Goal: Information Seeking & Learning: Get advice/opinions

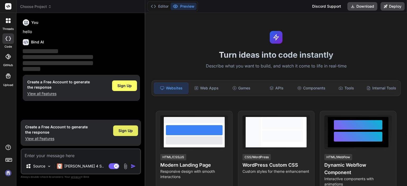
click at [126, 134] on div "Sign Up" at bounding box center [125, 131] width 25 height 11
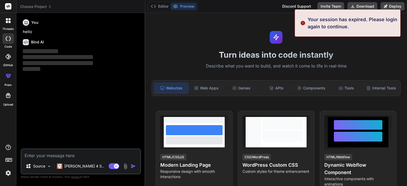
type textarea "x"
click at [65, 156] on textarea at bounding box center [80, 155] width 119 height 10
type textarea "f"
type textarea "x"
type textarea "fj"
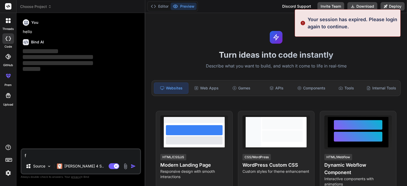
type textarea "x"
type textarea "fjf"
type textarea "x"
type textarea "fjfg"
type textarea "x"
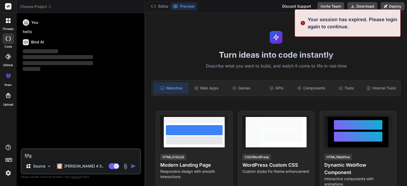
type textarea "fjfgj"
type textarea "x"
type textarea "fjfgjfg"
type textarea "x"
type textarea "fjfgjfgh"
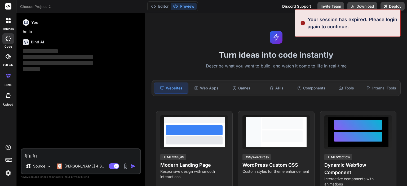
type textarea "x"
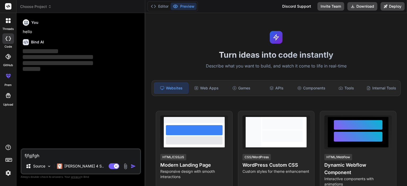
type textarea "fjfgjfgh"
click at [133, 167] on img "button" at bounding box center [133, 166] width 5 height 5
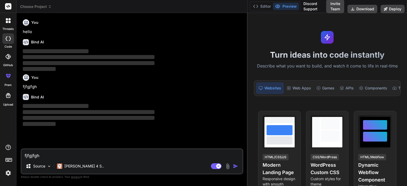
type textarea "x"
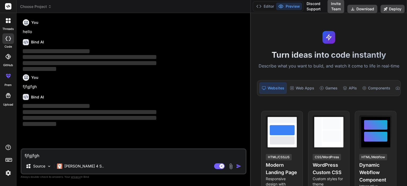
drag, startPoint x: 145, startPoint y: 70, endPoint x: 251, endPoint y: 70, distance: 106.6
click at [251, 70] on div "Choose Project Created with Pixso. Bind AI Web Search Created with Pixso. Code …" at bounding box center [211, 93] width 391 height 186
click at [46, 154] on textarea "fjfgjfgh" at bounding box center [133, 155] width 224 height 10
click at [9, 171] on img at bounding box center [8, 173] width 9 height 9
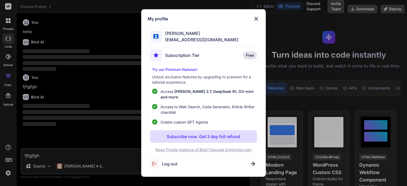
click at [253, 56] on span "Free" at bounding box center [250, 55] width 8 height 5
click at [256, 20] on img at bounding box center [256, 19] width 6 height 6
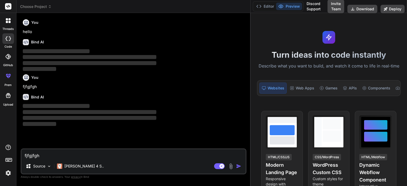
click at [55, 153] on textarea "fjfgjfgh" at bounding box center [133, 155] width 224 height 10
drag, startPoint x: 55, startPoint y: 153, endPoint x: 10, endPoint y: 159, distance: 45.4
click at [10, 159] on div "threads code GitHub prem Upload Choose Project Created with Pixso. Bind AI Web …" at bounding box center [203, 93] width 407 height 186
type textarea "x"
type textarea "W"
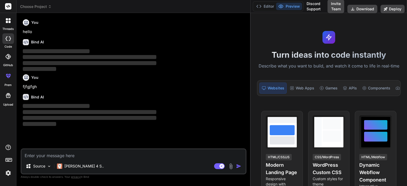
type textarea "x"
type textarea "Wr"
type textarea "x"
type textarea "Wri"
type textarea "x"
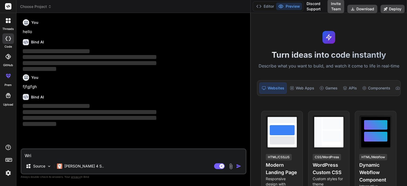
type textarea "Writ"
type textarea "x"
type textarea "Write"
type textarea "x"
type textarea "Write"
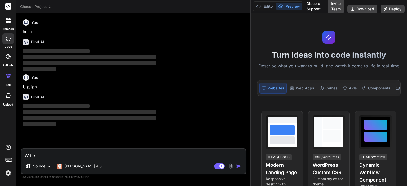
type textarea "x"
type textarea "Write t"
type textarea "x"
type textarea "Write te"
type textarea "x"
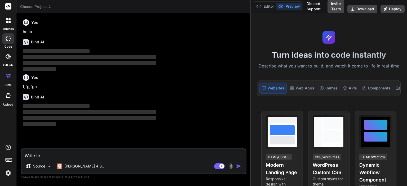
type textarea "Write tes"
type textarea "x"
type textarea "Write test"
type textarea "x"
type textarea "Write test"
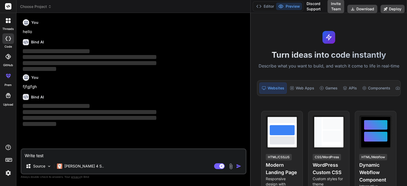
type textarea "x"
type textarea "Write test c"
type textarea "x"
type textarea "Write test ca"
type textarea "x"
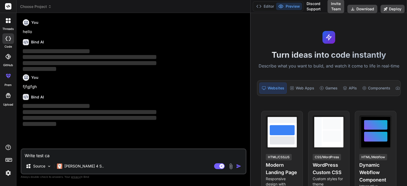
type textarea "Write test cas"
type textarea "x"
type textarea "Write test case"
type textarea "x"
type textarea "Write test case"
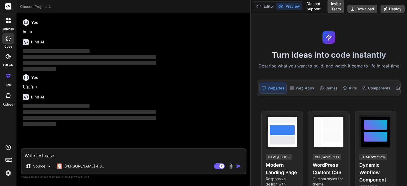
type textarea "x"
type textarea "Write test case o"
type textarea "x"
type textarea "Write test case on"
type textarea "x"
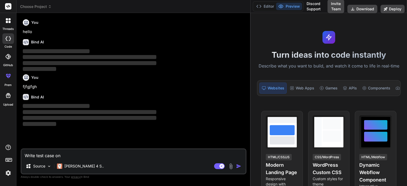
type textarea "Write test case onl"
type textarea "x"
type textarea "Write test case on"
type textarea "x"
type textarea "Write test case on"
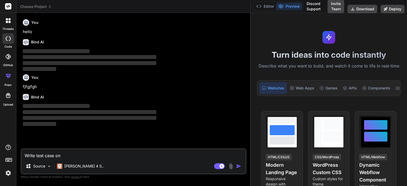
type textarea "x"
type textarea "Write test case on l"
type textarea "x"
type textarea "Write test case on lo"
type textarea "x"
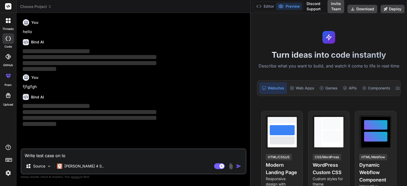
type textarea "Write test case on log"
type textarea "x"
type textarea "Write test case on logi"
type textarea "x"
type textarea "Write test case on login"
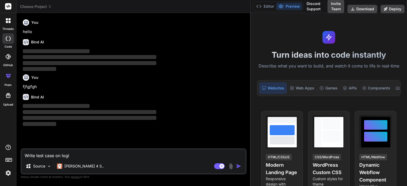
type textarea "x"
type textarea "Write test case on login"
type textarea "x"
type textarea "Write test case on login p"
type textarea "x"
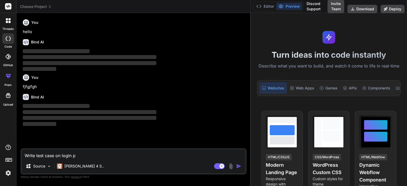
type textarea "Write test case on login pa"
type textarea "x"
type textarea "Write test case on login pag"
type textarea "x"
type textarea "Write test case on login page"
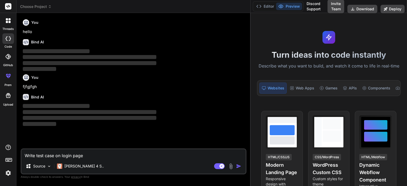
type textarea "x"
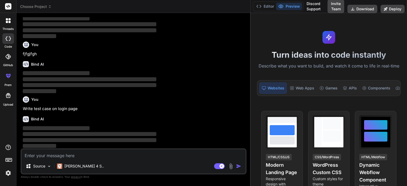
type textarea "x"
type textarea "Write test case on login page"
click at [7, 174] on img at bounding box center [8, 173] width 9 height 9
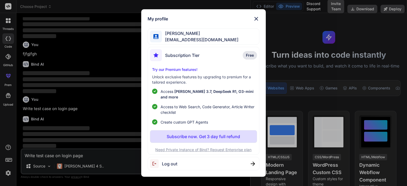
click at [186, 164] on div "Log out" at bounding box center [204, 164] width 112 height 14
type textarea "x"
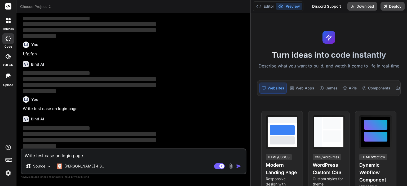
click at [6, 173] on img at bounding box center [8, 173] width 9 height 9
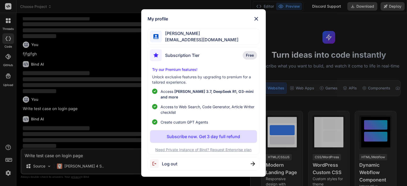
click at [161, 160] on img at bounding box center [156, 164] width 12 height 9
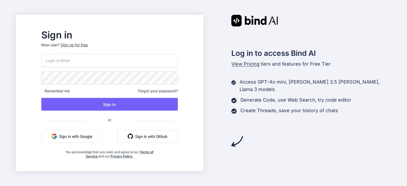
click at [87, 60] on input "email" at bounding box center [109, 60] width 137 height 13
paste input "[EMAIL_ADDRESS][DOMAIN_NAME]"
type input "[EMAIL_ADDRESS][DOMAIN_NAME]"
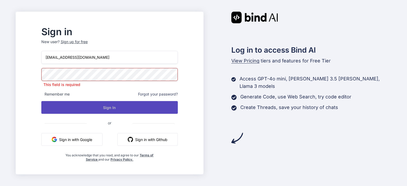
click at [116, 105] on button "Sign In" at bounding box center [109, 107] width 137 height 13
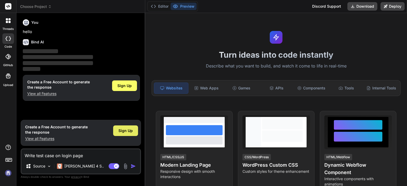
click at [129, 132] on span "Sign Up" at bounding box center [126, 130] width 14 height 5
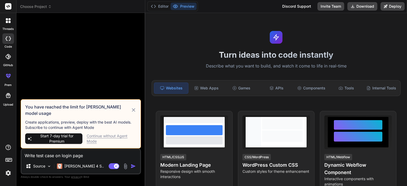
click at [97, 138] on div "Continue without Agent Mode" at bounding box center [112, 139] width 50 height 11
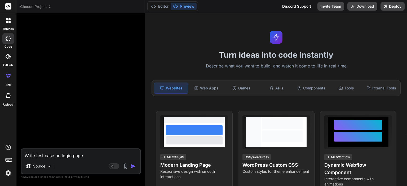
click at [133, 166] on img "button" at bounding box center [133, 166] width 5 height 5
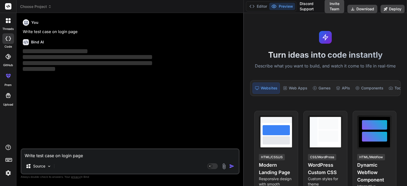
drag, startPoint x: 145, startPoint y: 73, endPoint x: 237, endPoint y: 75, distance: 91.8
click at [237, 75] on div "Bind AI Web Search Created with Pixso. Code Generator You Write test case on lo…" at bounding box center [130, 99] width 228 height 173
click at [10, 20] on icon at bounding box center [8, 20] width 5 height 5
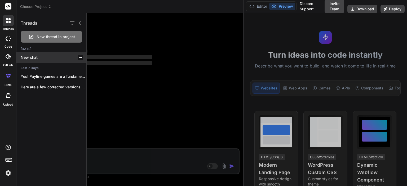
click at [29, 58] on p "New chat" at bounding box center [54, 57] width 66 height 5
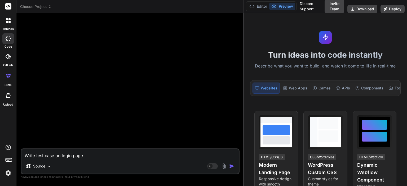
click at [64, 156] on textarea "Write test case on login page" at bounding box center [129, 155] width 217 height 10
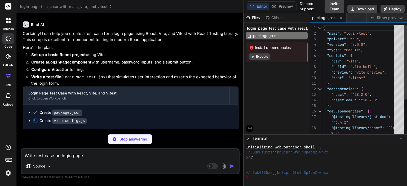
type textarea "x"
type textarea "setupFiles: './src/setupTests.js', }, })"
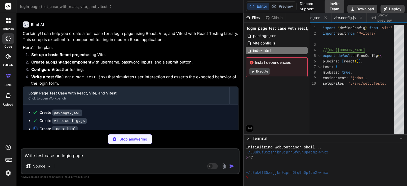
type textarea "x"
type textarea "</head> <body> <div id="root"></div> <script type="module" src="/src/main.jsx">…"
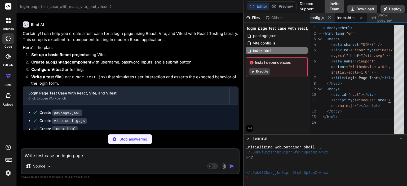
type textarea "x"
type textarea "</React.StrictMode>, )"
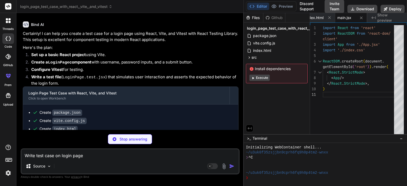
scroll to position [22, 0]
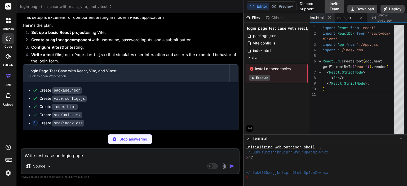
click at [127, 139] on p "Stop answering" at bounding box center [134, 139] width 28 height 5
type textarea "x"
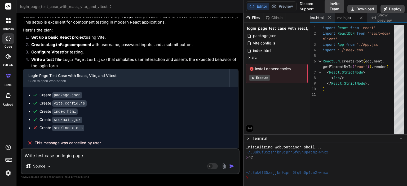
click at [85, 154] on textarea "Write test case on login page" at bounding box center [129, 155] width 217 height 10
type textarea "c"
type textarea "x"
type textarea "ca"
type textarea "x"
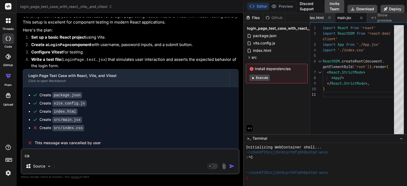
type textarea "can"
type textarea "x"
type textarea "can"
type textarea "x"
type textarea "can"
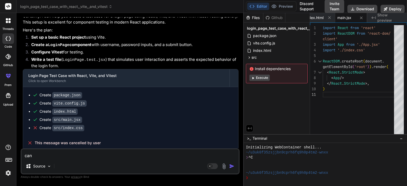
type textarea "x"
type textarea "ca"
type textarea "x"
type textarea "c"
type textarea "x"
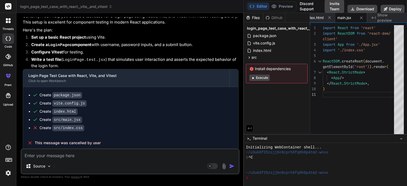
type textarea "H"
type textarea "x"
type textarea "Ha"
type textarea "x"
type textarea "Hav"
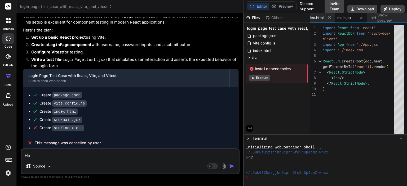
type textarea "x"
type textarea "Have"
type textarea "x"
type textarea "Have"
type textarea "x"
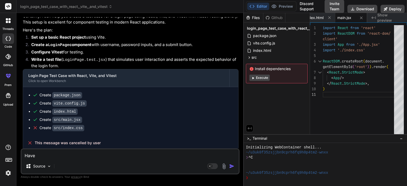
type textarea "Have y"
type textarea "x"
type textarea "Have yo"
type textarea "x"
type textarea "Have you"
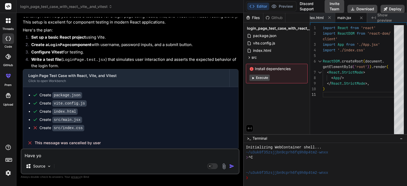
type textarea "x"
type textarea "Have you"
type textarea "x"
type textarea "Have you k"
type textarea "x"
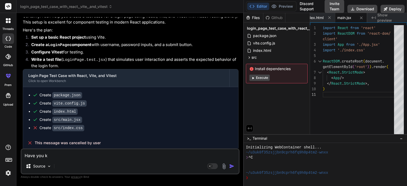
type textarea "Have you kn"
type textarea "x"
type textarea "Have you kno"
type textarea "x"
type textarea "Have you know"
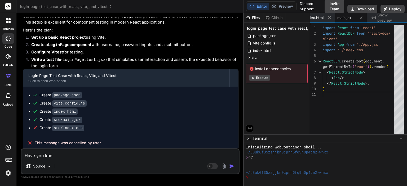
type textarea "x"
type textarea "Have you kno"
type textarea "x"
type textarea "Have you know"
type textarea "x"
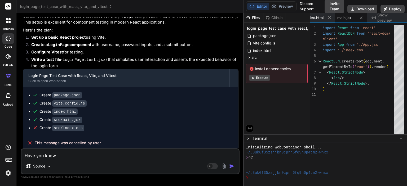
type textarea "Have you knowl"
type textarea "x"
type textarea "Have you knowle"
type textarea "x"
type textarea "Have you knowled"
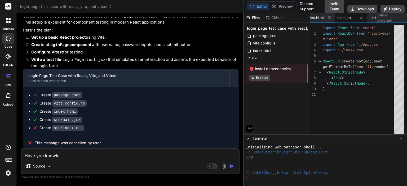
type textarea "x"
type textarea "Have you knowledg"
type textarea "x"
type textarea "Have you knowledge"
type textarea "x"
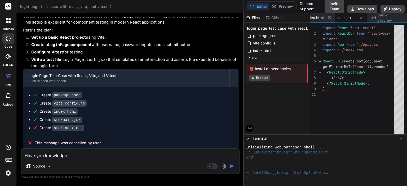
type textarea "Have you knowledge"
type textarea "x"
type textarea "Have you knowledge o"
type textarea "x"
type textarea "Have you knowledge of"
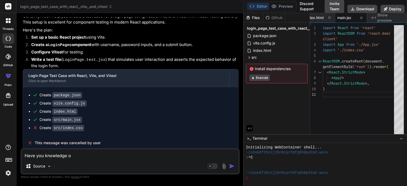
type textarea "x"
type textarea "Have you knowledge of"
type textarea "x"
type textarea "Have you knowledge of s"
type textarea "x"
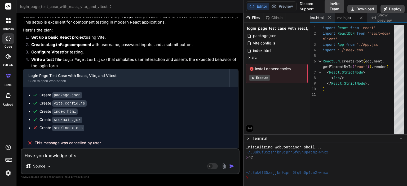
type textarea "Have you knowledge of se"
type textarea "x"
type textarea "Have you knowledge of sel"
type textarea "x"
type textarea "Have you knowledge of sele"
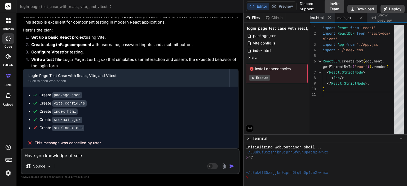
type textarea "x"
type textarea "Have you knowledge of selen"
type textarea "x"
type textarea "Have you knowledge of seleni"
type textarea "x"
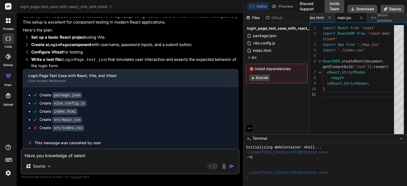
type textarea "Have you knowledge of seleniu"
type textarea "x"
type textarea "Have you knowledge of selenium"
type textarea "x"
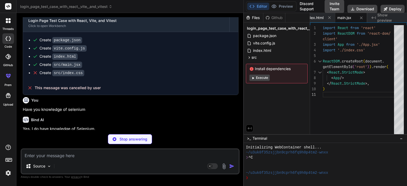
scroll to position [73, 0]
type textarea "x"
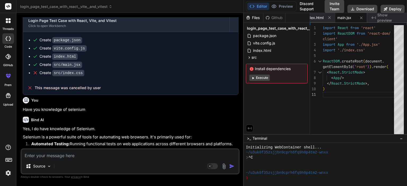
scroll to position [108, 0]
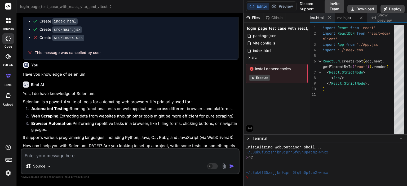
click at [78, 159] on textarea at bounding box center [129, 155] width 217 height 10
click at [32, 158] on textarea at bounding box center [129, 155] width 217 height 10
paste textarea "Rakesh@yopmail.com"
type textarea "Rakesh@yopmail.com"
type textarea "x"
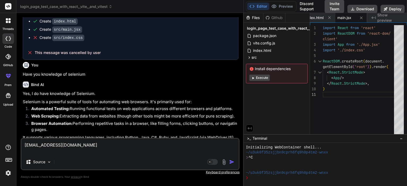
drag, startPoint x: 40, startPoint y: 147, endPoint x: 29, endPoint y: 147, distance: 11.7
click at [29, 147] on textarea "Rakesh@yopmail.com" at bounding box center [129, 147] width 217 height 16
type textarea "Ra"
type textarea "x"
type textarea "R"
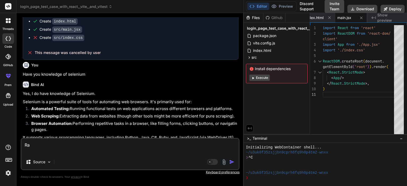
type textarea "x"
paste textarea "<button class="inline-flex items-center justify-center gap-2 whitespace-nowrap …"
type textarea "<button class="inline-flex items-center justify-center gap-2 whitespace-nowrap …"
type textarea "x"
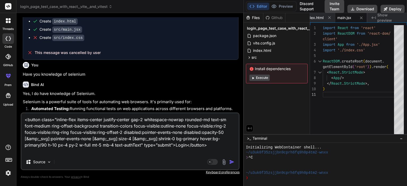
type textarea "<button class="inline-flex items-center justify-center gap-2 whitespace-nowrap …"
type textarea "x"
type textarea "<button class="inline-flex items-center justify-center gap-2 whitespace-nowrap …"
type textarea "x"
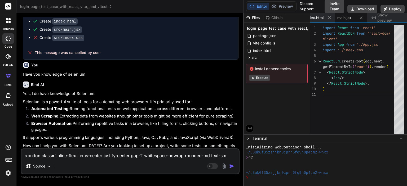
scroll to position [187, 0]
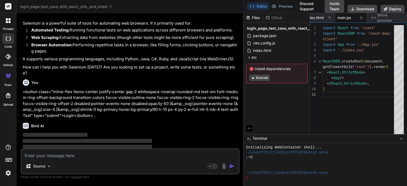
type textarea "h"
type textarea "x"
type textarea "ho"
type textarea "x"
type textarea "how"
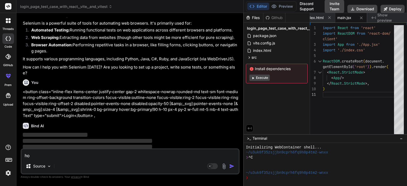
type textarea "x"
type textarea "how"
type textarea "x"
type textarea "how s"
type textarea "x"
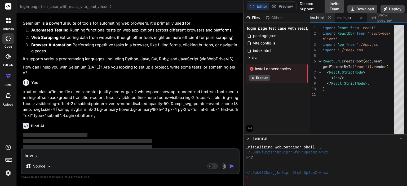
type textarea "how sh"
type textarea "x"
type textarea "how sho"
type textarea "x"
type textarea "how shou"
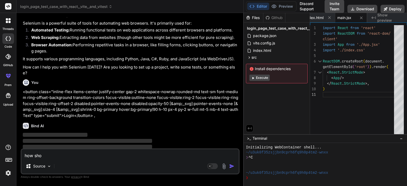
type textarea "x"
type textarea "how shoul"
type textarea "x"
type textarea "how should"
type textarea "x"
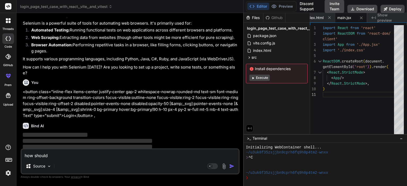
type textarea "how should"
type textarea "x"
type textarea "how should i"
type textarea "x"
type textarea "how should i"
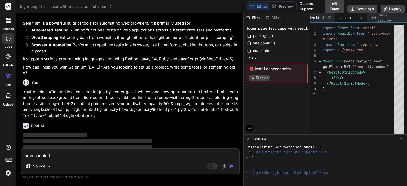
type textarea "x"
type textarea "how should i w"
type textarea "x"
type textarea "how should i wr"
type textarea "x"
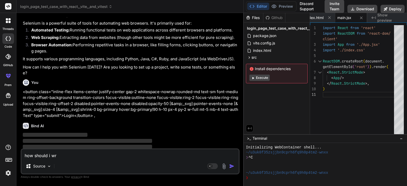
type textarea "how should i wri"
type textarea "x"
type textarea "how should i writ"
type textarea "x"
type textarea "how should i write"
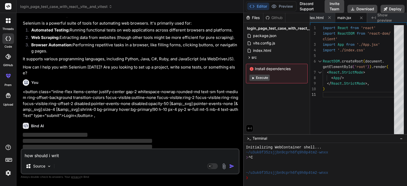
type textarea "x"
type textarea "how should i write"
type textarea "x"
type textarea "how should i write t"
type textarea "x"
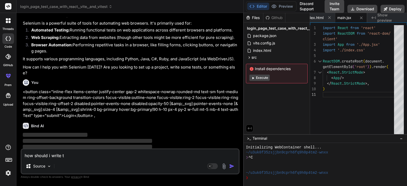
type textarea "how should i write th"
type textarea "x"
type textarea "how should i write the"
type textarea "x"
type textarea "how should i write the"
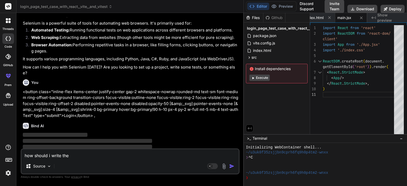
type textarea "x"
type textarea "how should i write the d"
type textarea "x"
type textarea "how should i write the dr"
type textarea "x"
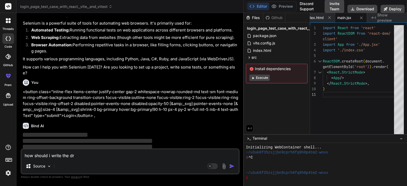
type textarea "how should i write the dri"
type textarea "x"
type textarea "how should i write the driv"
type textarea "x"
type textarea "how should i write the drive"
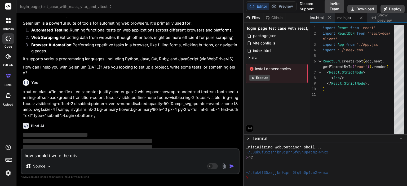
type textarea "x"
type textarea "how should i write the driver"
type textarea "x"
type textarea "how should i write the driver"
type textarea "x"
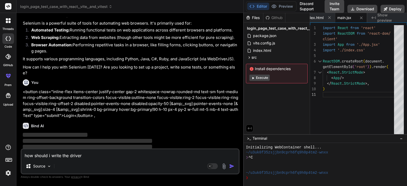
type textarea "how should i write the driver"
type textarea "x"
type textarea "how should i write the driver,"
type textarea "x"
type textarea "how should i write the driver"
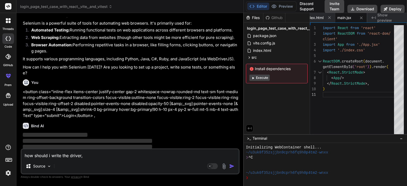
type textarea "x"
type textarea "how should i write the driver,"
type textarea "x"
type textarea "how should i write the driver"
type textarea "x"
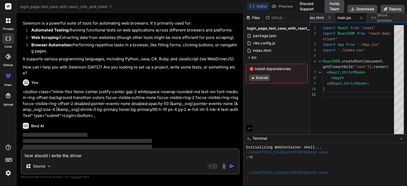
type textarea "how should i write the drive"
type textarea "x"
type textarea "how should i write the driv"
type textarea "x"
type textarea "how should i write the dri"
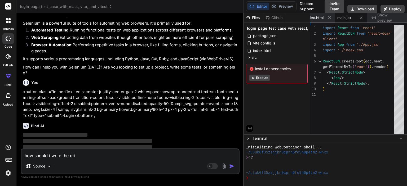
type textarea "x"
type textarea "how should i write the dr"
type textarea "x"
type textarea "how should i write the d"
type textarea "x"
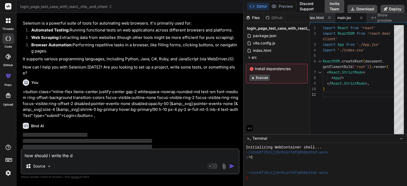
type textarea "how should i write the"
type textarea "x"
type textarea "how should i write the"
type textarea "x"
type textarea "how should i write the"
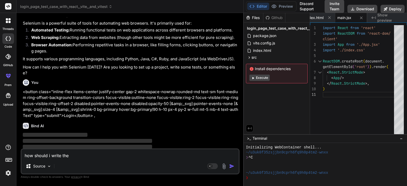
type textarea "x"
type textarea "how should i write the p"
type textarea "x"
type textarea "how should i write the pa"
type textarea "x"
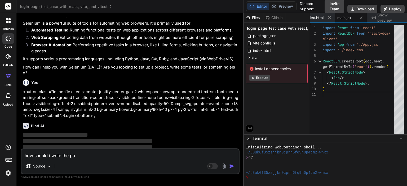
type textarea "how should i write the pat"
type textarea "x"
type textarea "how should i write the path"
type textarea "x"
type textarea "how should i write the path"
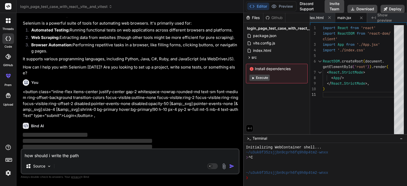
type textarea "x"
type textarea "how should i write the path f"
type textarea "x"
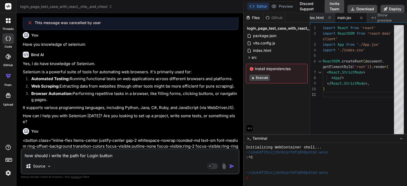
scroll to position [217, 0]
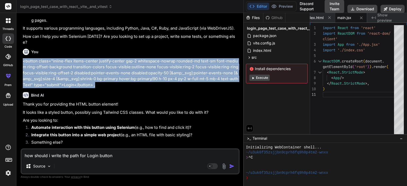
drag, startPoint x: 99, startPoint y: 79, endPoint x: 23, endPoint y: 55, distance: 80.6
click at [23, 58] on p "<button class="inline-flex items-center justify-center gap-2 whitespace-nowrap …" at bounding box center [131, 73] width 216 height 30
copy p "<button class="inline-flex items-center justify-center gap-2 whitespace-nowrap …"
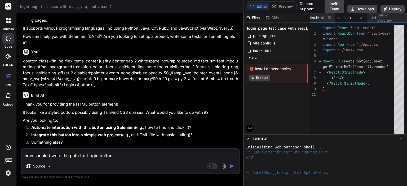
click at [23, 155] on textarea "how should i write the path for Login button" at bounding box center [129, 155] width 217 height 10
paste textarea "<button class="inline-flex items-center justify-center gap-2 whitespace-nowrap …"
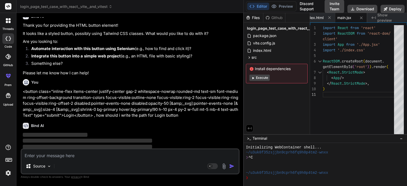
click at [66, 156] on textarea at bounding box center [129, 155] width 217 height 10
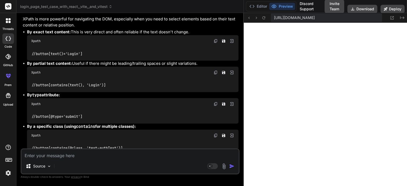
scroll to position [585, 0]
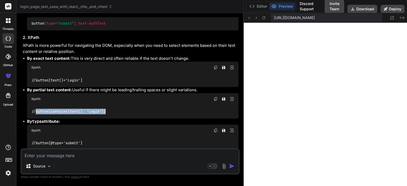
drag, startPoint x: 112, startPoint y: 105, endPoint x: 35, endPoint y: 106, distance: 76.7
click at [35, 106] on div "//button[contains(text(), 'Login')]" at bounding box center [133, 112] width 212 height 14
copy code "button[contains(text(), 'Login')]"
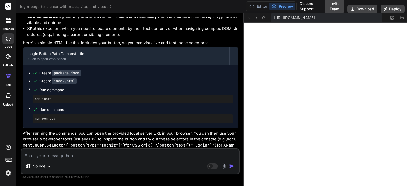
scroll to position [691, 0]
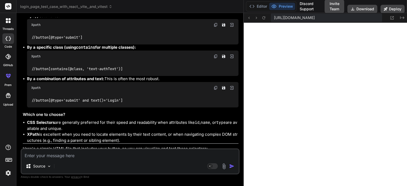
drag, startPoint x: 191, startPoint y: 2, endPoint x: 213, endPoint y: 5, distance: 22.4
click at [213, 5] on div "login_page_test_case_with_react,_vite,_and_vitest" at bounding box center [130, 6] width 220 height 5
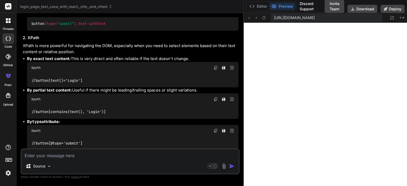
scroll to position [558, 0]
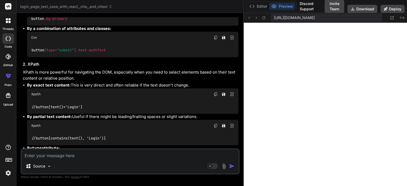
click at [42, 105] on code "//button[text()='Login']" at bounding box center [57, 108] width 52 height 6
click at [84, 100] on div "//button[text()='Login']" at bounding box center [133, 107] width 212 height 14
drag, startPoint x: 85, startPoint y: 101, endPoint x: 31, endPoint y: 101, distance: 54.6
click at [31, 101] on div "//button[text()='Login']" at bounding box center [133, 107] width 212 height 14
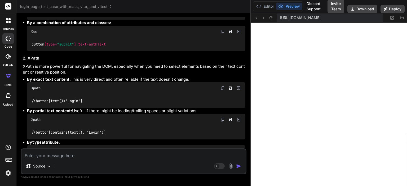
drag, startPoint x: 243, startPoint y: 75, endPoint x: 365, endPoint y: 77, distance: 121.5
click at [63, 158] on textarea at bounding box center [133, 155] width 224 height 10
paste textarea "C:\Users\krishnas2\PycharmProjects\TestSelenium\.venv\Scripts\python.exe C:\Use…"
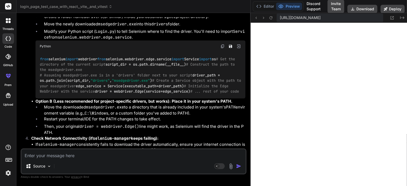
scroll to position [1153, 0]
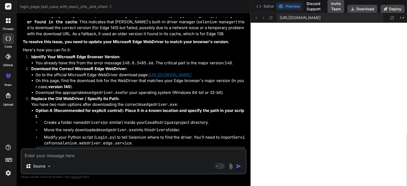
drag, startPoint x: 79, startPoint y: 88, endPoint x: 150, endPoint y: 82, distance: 71.9
click at [150, 78] on li "Go to the official Microsoft Edge WebDriver download page: https://developer.mi…" at bounding box center [141, 75] width 210 height 6
copy link "https://developer.microsoft.com/en-us/microsoft-edge/tools/webdriver/"
click at [54, 156] on textarea at bounding box center [133, 155] width 224 height 10
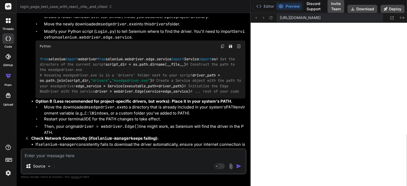
click at [51, 160] on div "Source Agent Mode. When this toggle is activated, AI automatically makes decisi…" at bounding box center [134, 162] width 226 height 26
click at [50, 155] on textarea at bounding box center [133, 155] width 224 height 10
paste textarea "C:\Users\krishnas2\Downloads\edgedriver_win64.zip"
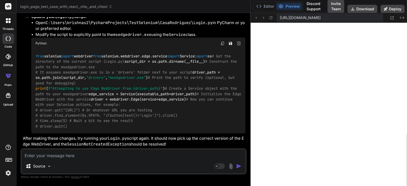
scroll to position [1687, 0]
click at [80, 155] on textarea at bounding box center [133, 155] width 224 height 10
click at [60, 157] on textarea at bounding box center [133, 155] width 224 height 10
paste textarea "import time from selenium import webdriver from selenium.webdriver.common.by im…"
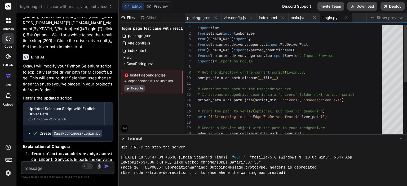
scroll to position [3052, 0]
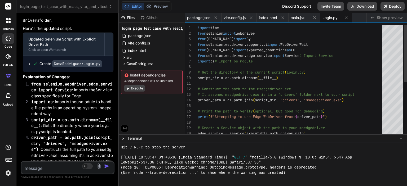
drag, startPoint x: 250, startPoint y: 109, endPoint x: 104, endPoint y: 111, distance: 146.2
click at [104, 111] on div "Bind AI Web Search Created with Pixso. Code Generator Bind AI Certainly! I can …" at bounding box center [67, 99] width 102 height 173
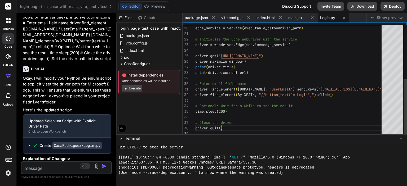
scroll to position [0, 0]
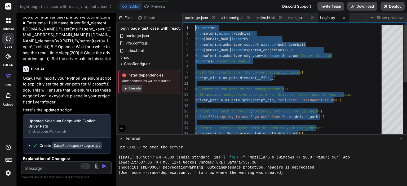
drag, startPoint x: 223, startPoint y: 128, endPoint x: 181, endPoint y: 10, distance: 125.6
click at [297, 45] on div "# Create a Service object with the path to your ms edgedriver edge_service = Se…" at bounding box center [290, 133] width 190 height 217
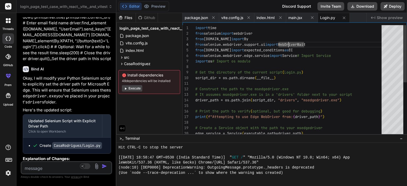
drag, startPoint x: 195, startPoint y: 27, endPoint x: 214, endPoint y: 79, distance: 55.8
click at [214, 79] on div "19 20 21 18 17 16 15 14 13 12 10 11 9 8 6 7 5 3 4 2 1 # Create a Service object…" at bounding box center [295, 81] width 224 height 112
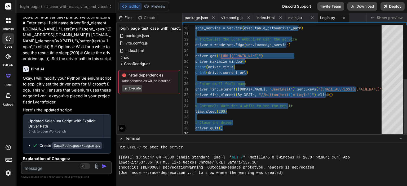
drag, startPoint x: 196, startPoint y: 27, endPoint x: 297, endPoint y: 142, distance: 153.3
click at [62, 166] on textarea at bounding box center [58, 167] width 75 height 10
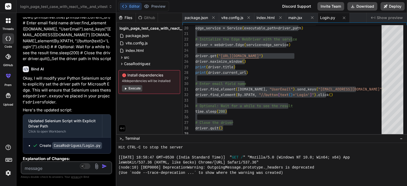
paste textarea "C:\Users\krishnas2\PycharmProjects\TestSelenium\.venv\Scripts\python.exe C:\Use…"
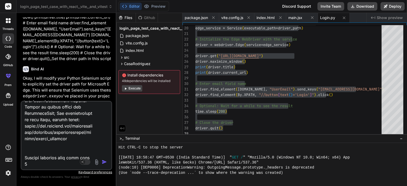
click at [103, 163] on img "button" at bounding box center [104, 162] width 5 height 5
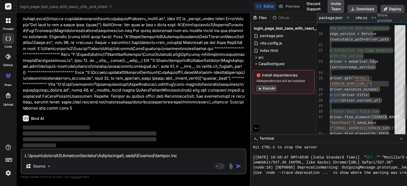
scroll to position [2099, 0]
drag, startPoint x: 116, startPoint y: 118, endPoint x: 249, endPoint y: 113, distance: 133.0
click at [249, 113] on div "Bind AI Web Search Created with Pixso. Code Generator Bind AI Certainly! I can …" at bounding box center [133, 99] width 234 height 173
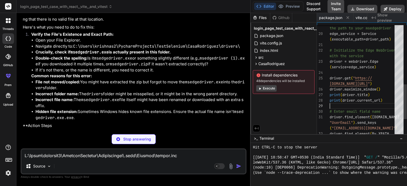
scroll to position [0, 0]
click at [384, 102] on div "# Create a Service object with the path to your msedgedriver edge_service = Ser…" at bounding box center [364, 14] width 68 height 356
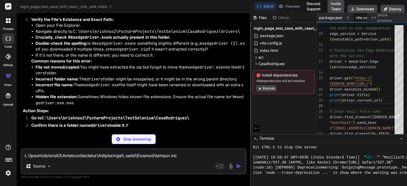
click at [360, 19] on span "vite.config.js" at bounding box center [367, 17] width 22 height 5
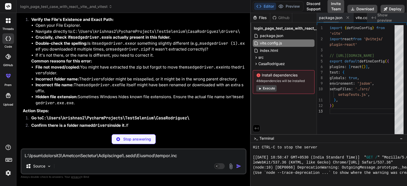
scroll to position [0, 22]
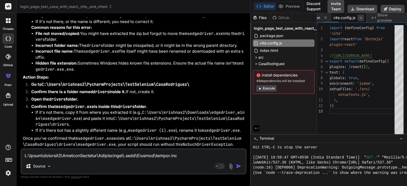
click at [363, 19] on icon at bounding box center [361, 18] width 5 height 5
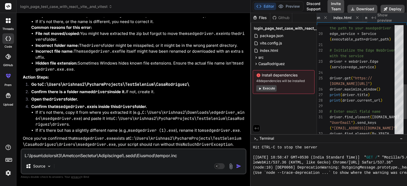
scroll to position [0, 82]
click at [363, 19] on icon at bounding box center [361, 18] width 5 height 5
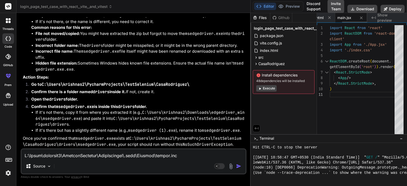
click at [363, 19] on icon at bounding box center [361, 18] width 5 height 5
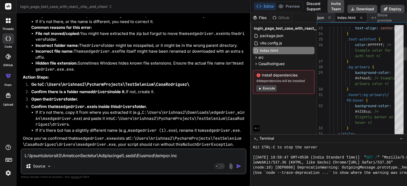
scroll to position [0, 18]
click at [363, 19] on icon at bounding box center [361, 18] width 5 height 5
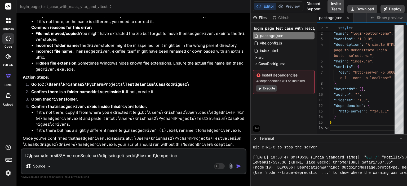
scroll to position [0, 0]
click at [349, 19] on icon at bounding box center [348, 18] width 5 height 5
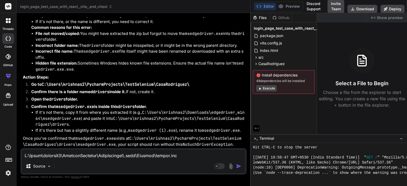
scroll to position [2305, 0]
click at [93, 157] on textarea at bounding box center [133, 155] width 224 height 10
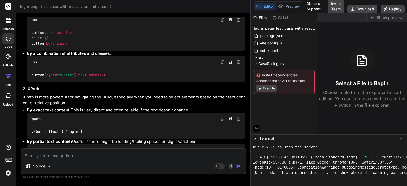
scroll to position [554, 0]
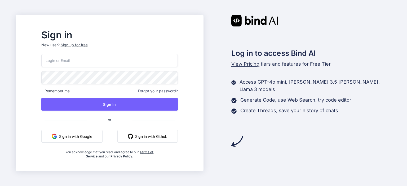
click at [102, 56] on input "email" at bounding box center [109, 60] width 137 height 13
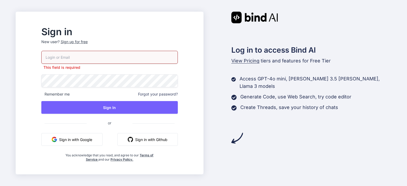
click at [80, 61] on input "email" at bounding box center [109, 57] width 137 height 13
paste input "[EMAIL_ADDRESS][DOMAIN_NAME]"
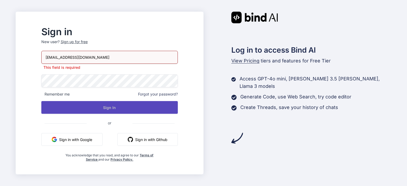
type input "[EMAIL_ADDRESS][DOMAIN_NAME]"
click at [108, 106] on button "Sign In" at bounding box center [109, 107] width 137 height 13
